Goal: Transaction & Acquisition: Purchase product/service

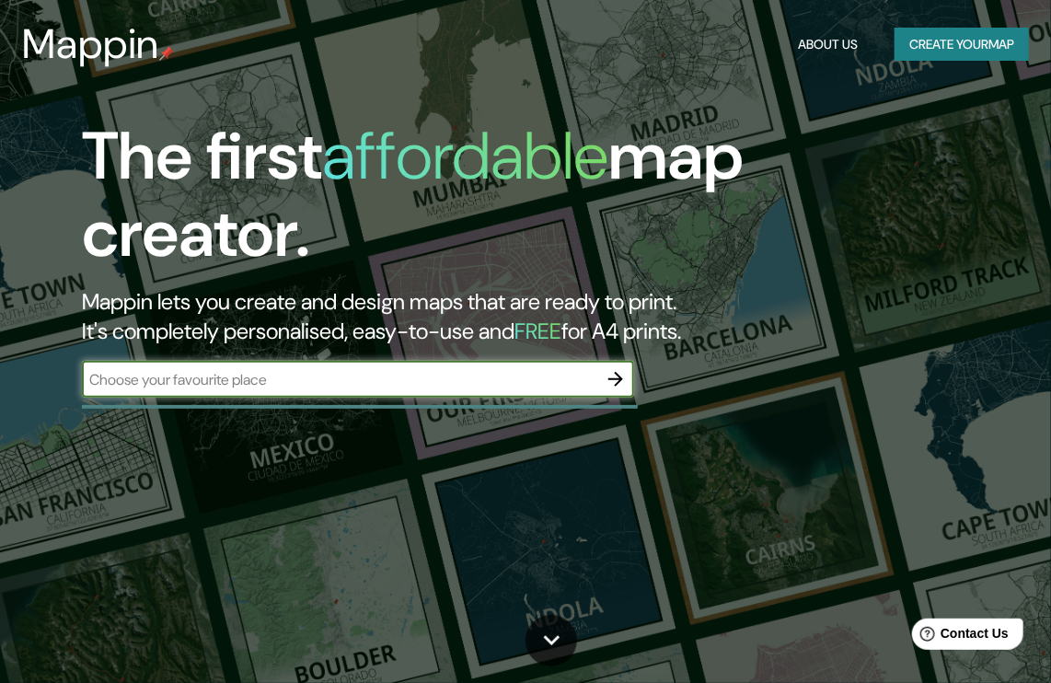
click at [400, 377] on input "text" at bounding box center [339, 379] width 515 height 21
type input "CORDOBA CORDOBA"
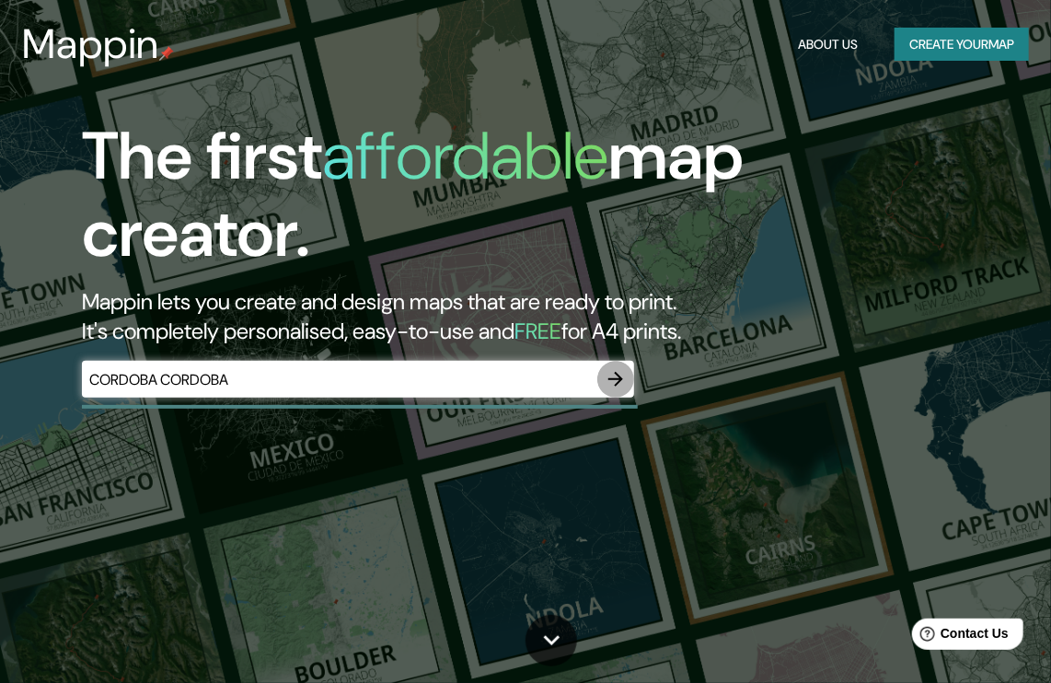
click at [615, 377] on icon "button" at bounding box center [616, 379] width 22 height 22
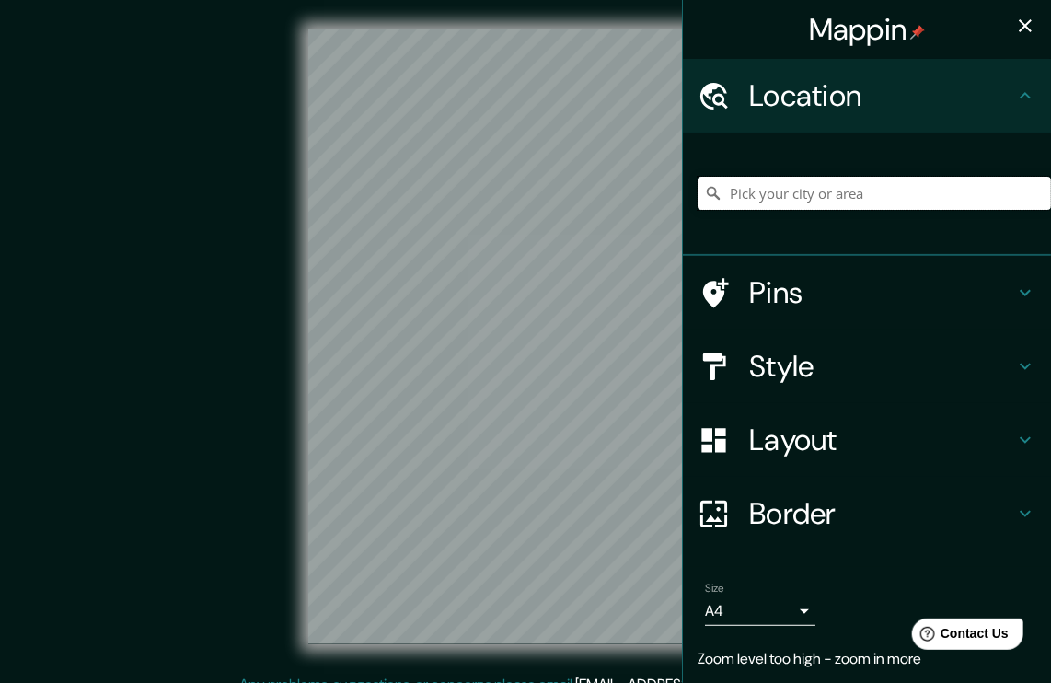
click at [802, 196] on input "Pick your city or area" at bounding box center [874, 193] width 353 height 33
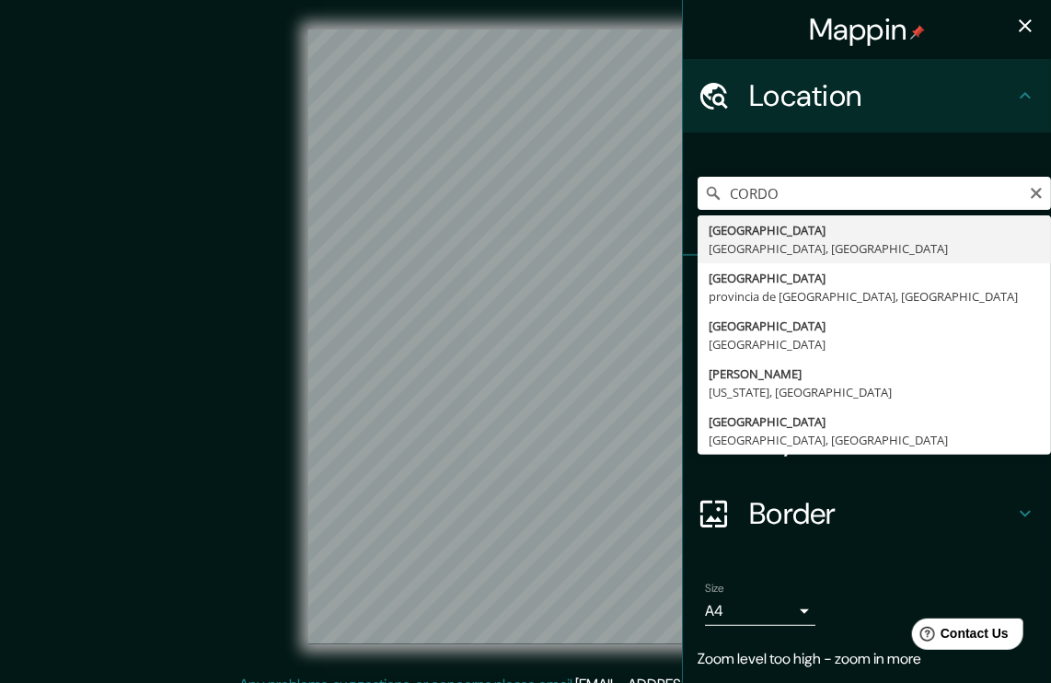
type input "[GEOGRAPHIC_DATA], [GEOGRAPHIC_DATA], [GEOGRAPHIC_DATA]"
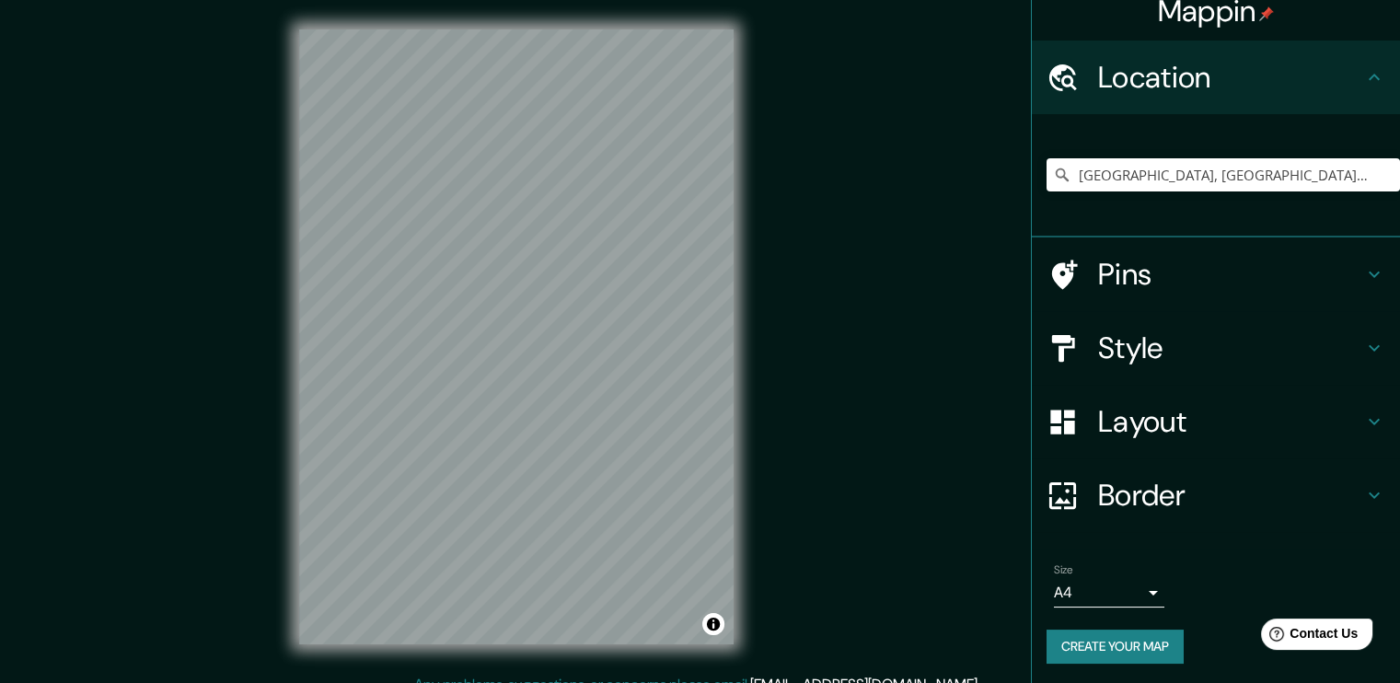
scroll to position [19, 0]
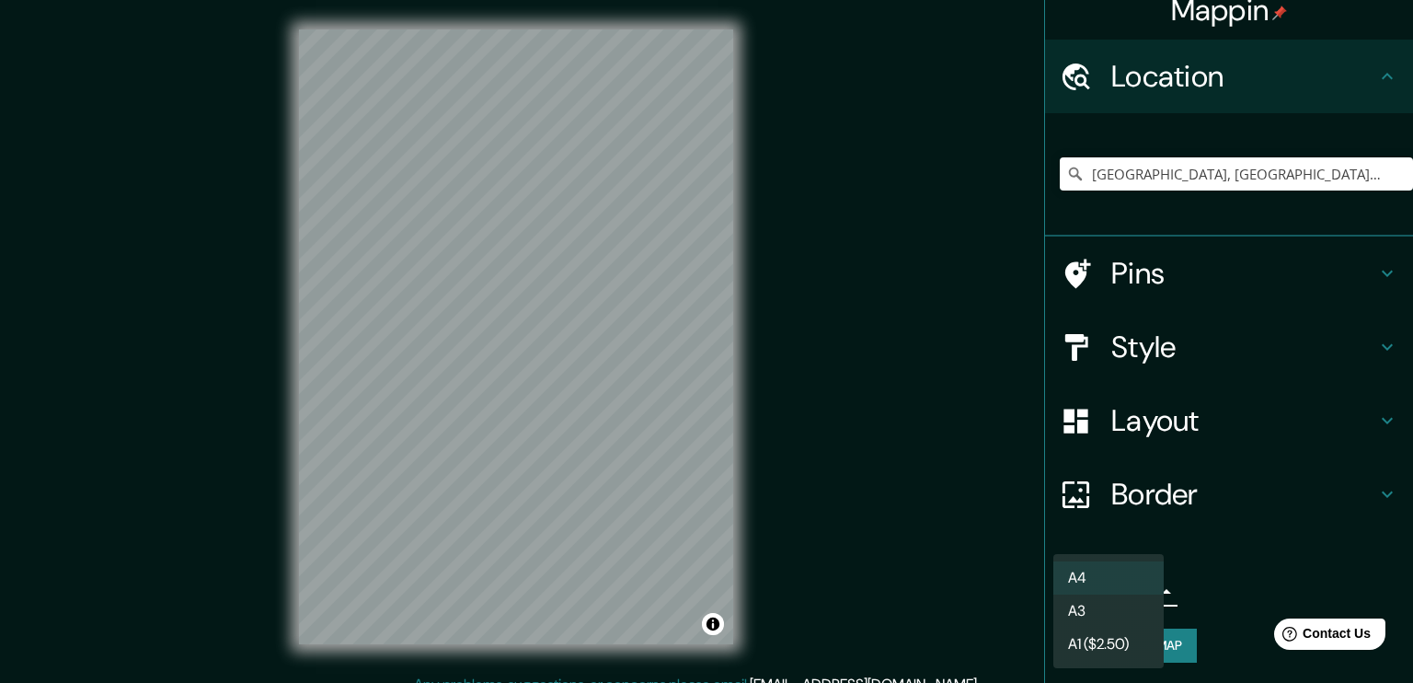
click at [1065, 583] on body "Mappin Location [GEOGRAPHIC_DATA], [GEOGRAPHIC_DATA], [GEOGRAPHIC_DATA] Pins St…" at bounding box center [706, 341] width 1413 height 683
click at [1065, 606] on li "A3" at bounding box center [1109, 610] width 110 height 33
type input "a4"
click at [1065, 595] on body "Mappin Location [GEOGRAPHIC_DATA], [GEOGRAPHIC_DATA], [GEOGRAPHIC_DATA] Pins St…" at bounding box center [706, 341] width 1413 height 683
click at [1065, 606] on li "A3" at bounding box center [1109, 610] width 110 height 33
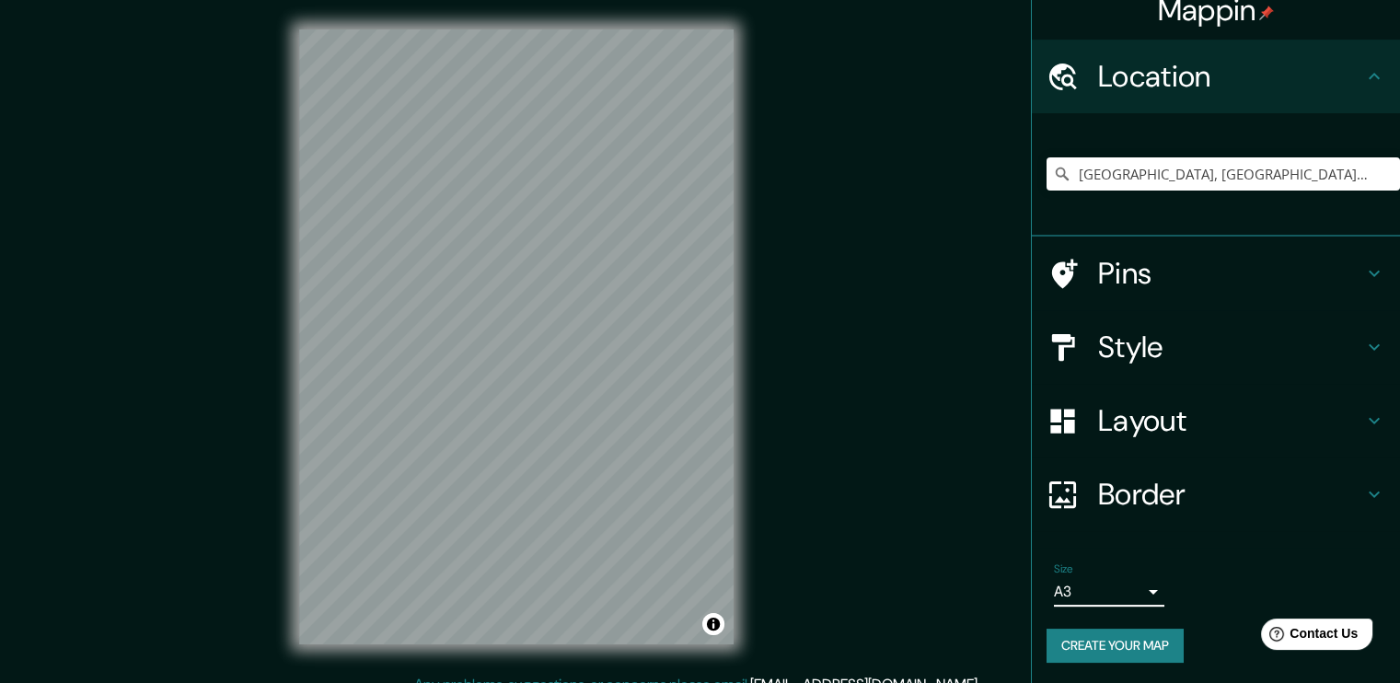
click at [1065, 591] on div "Size A3 a4" at bounding box center [1215, 584] width 339 height 59
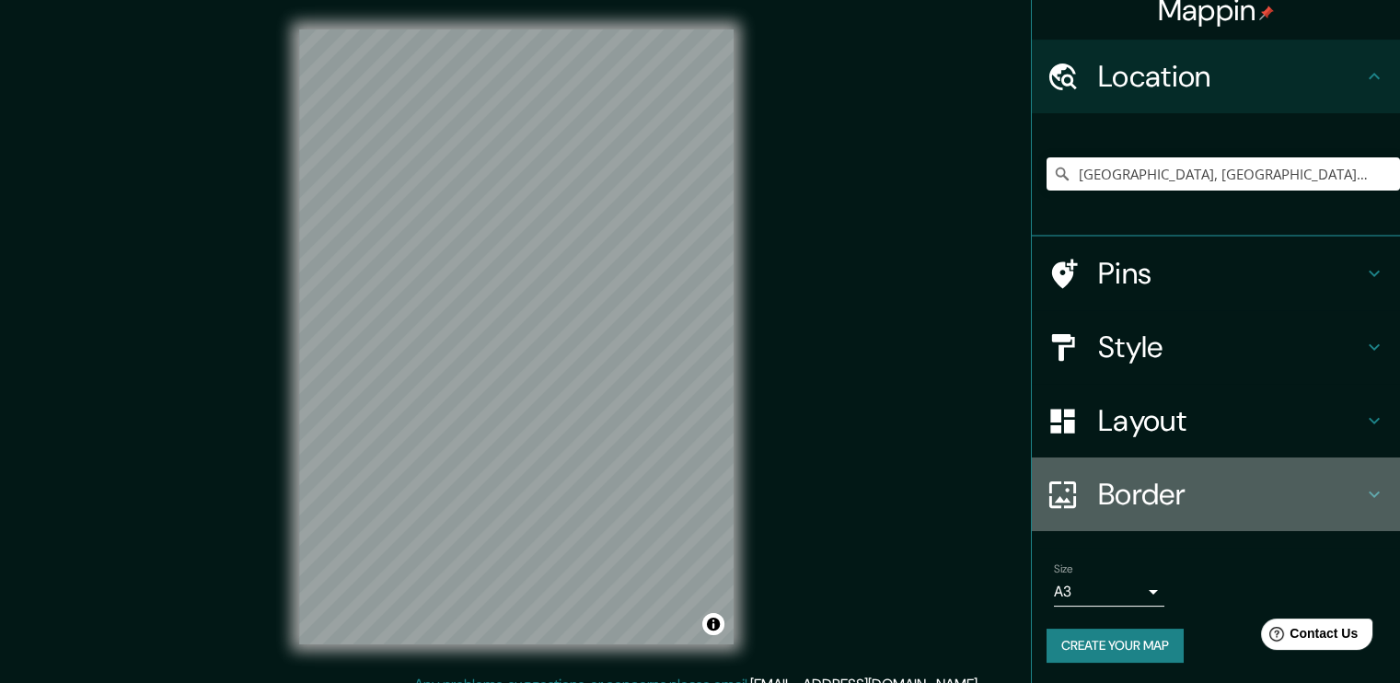
click at [1065, 499] on div at bounding box center [1072, 495] width 52 height 32
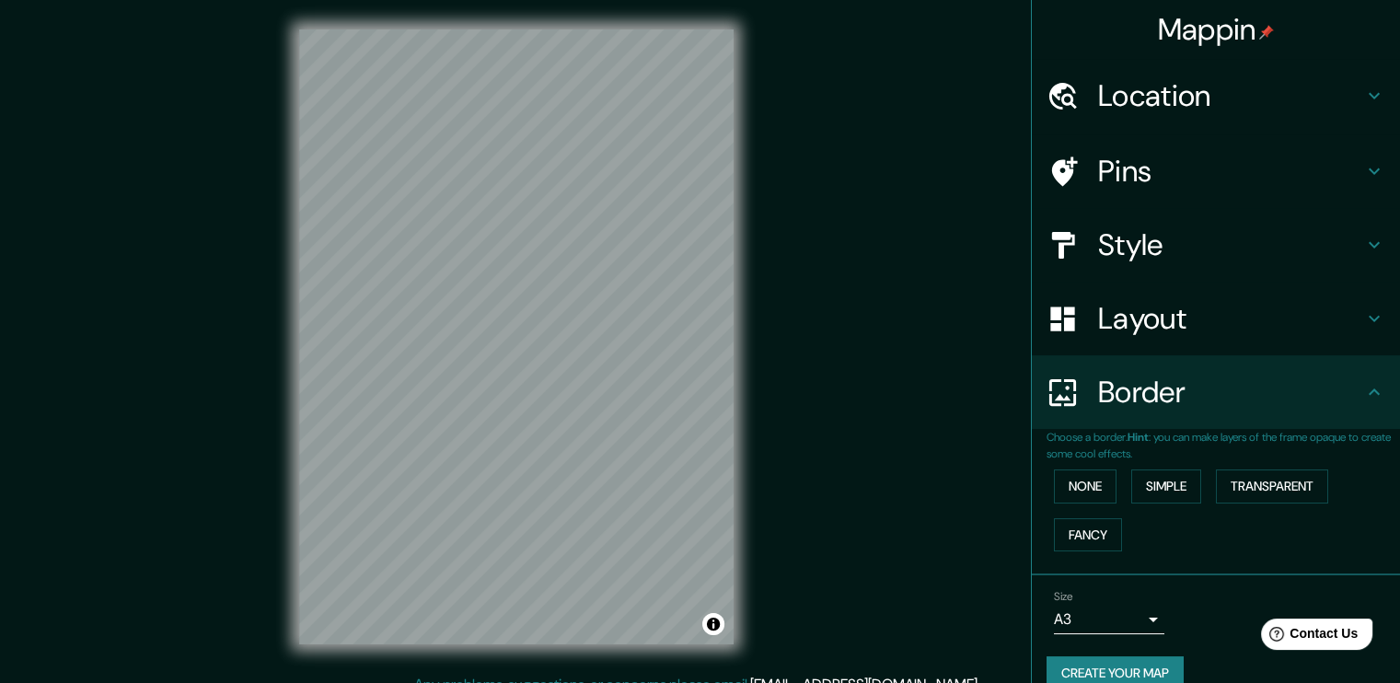
click at [1065, 96] on h4 "Location" at bounding box center [1230, 95] width 265 height 37
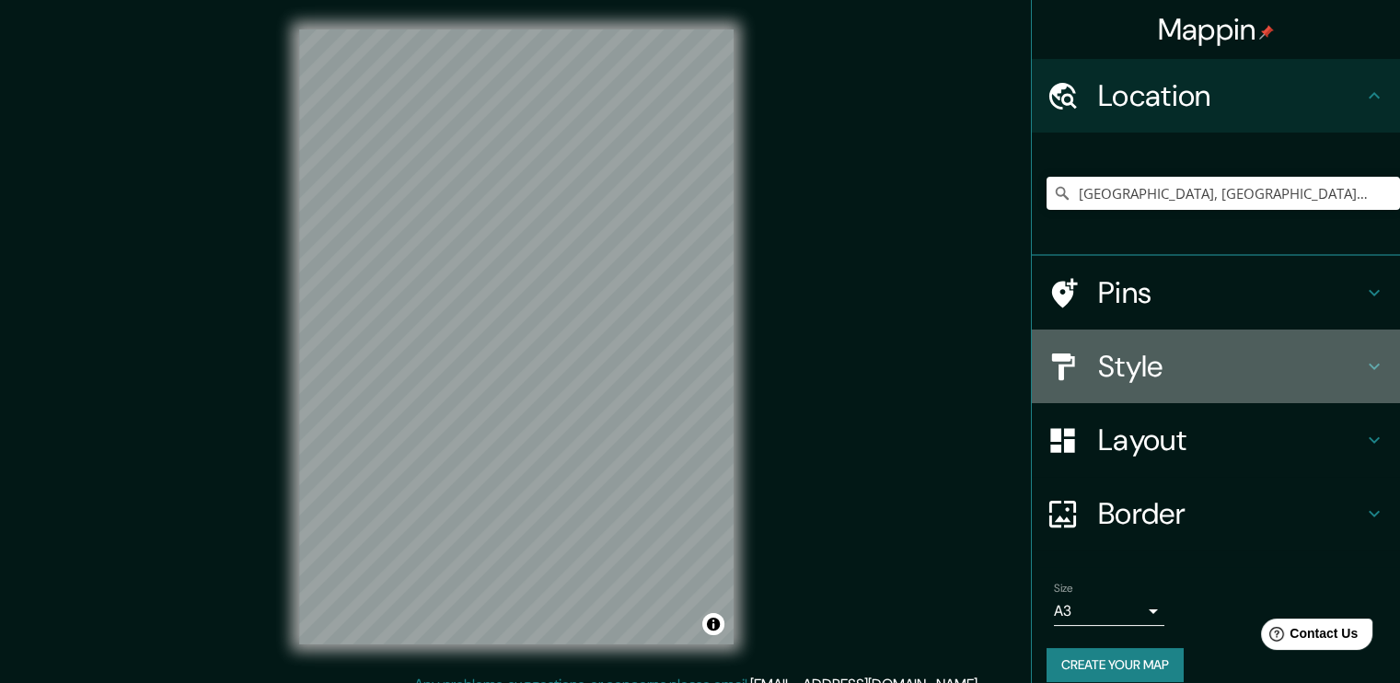
click at [1065, 354] on h4 "Style" at bounding box center [1230, 366] width 265 height 37
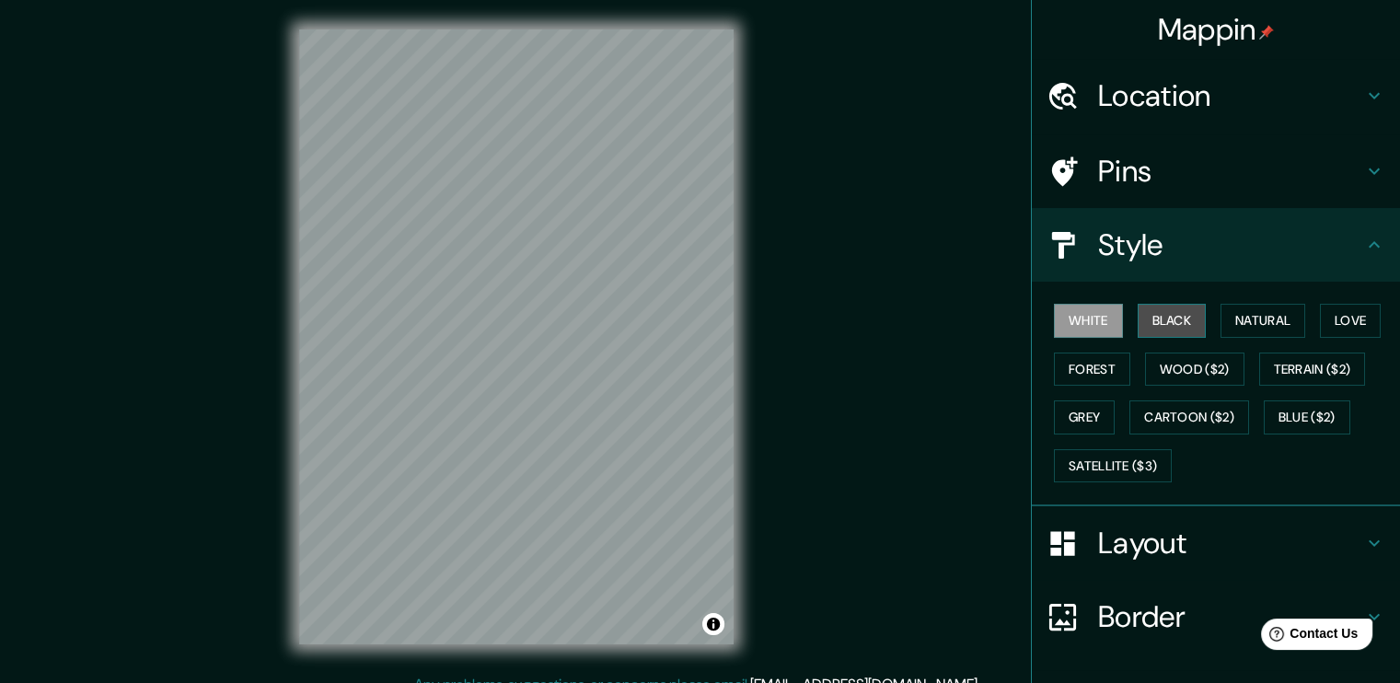
click at [1065, 312] on button "Black" at bounding box center [1171, 321] width 69 height 34
click at [825, 433] on div "© Mapbox © OpenStreetMap Improve this map" at bounding box center [516, 336] width 1260 height 615
click at [776, 457] on div "© Mapbox © OpenStreetMap Improve this map" at bounding box center [516, 336] width 1260 height 615
